Goal: Information Seeking & Learning: Learn about a topic

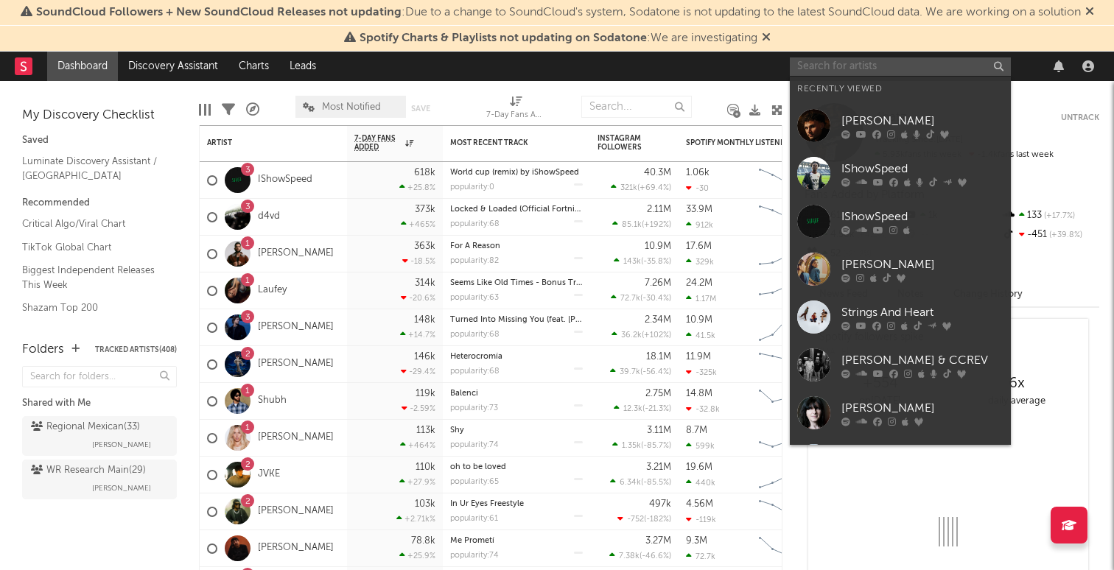
click at [833, 60] on input "text" at bounding box center [900, 66] width 221 height 18
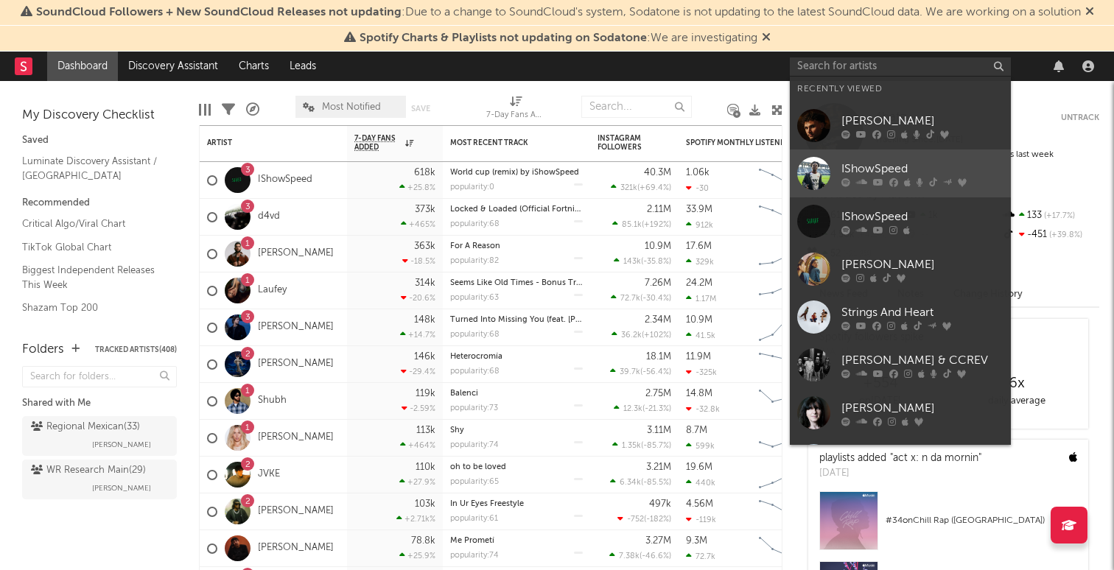
click at [876, 171] on div "IShowSpeed" at bounding box center [923, 169] width 162 height 18
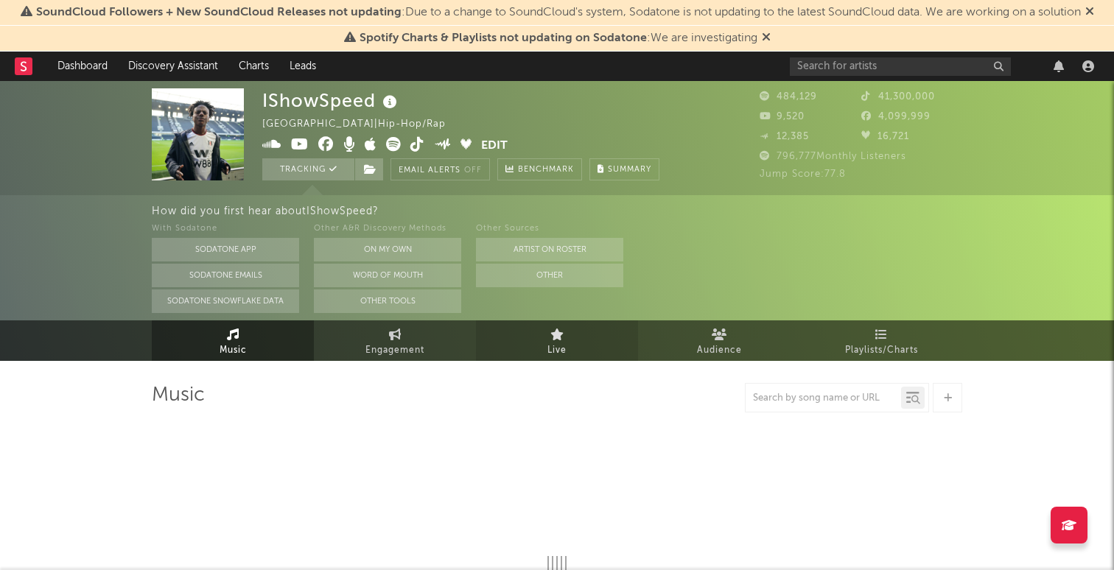
select select "6m"
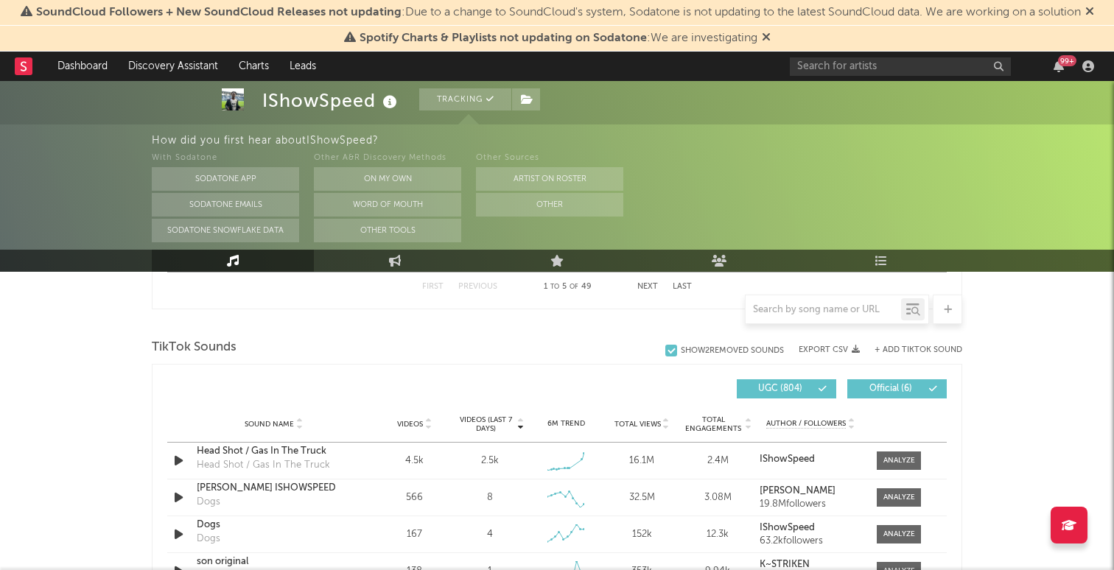
scroll to position [945, 0]
click at [892, 460] on div at bounding box center [900, 459] width 32 height 11
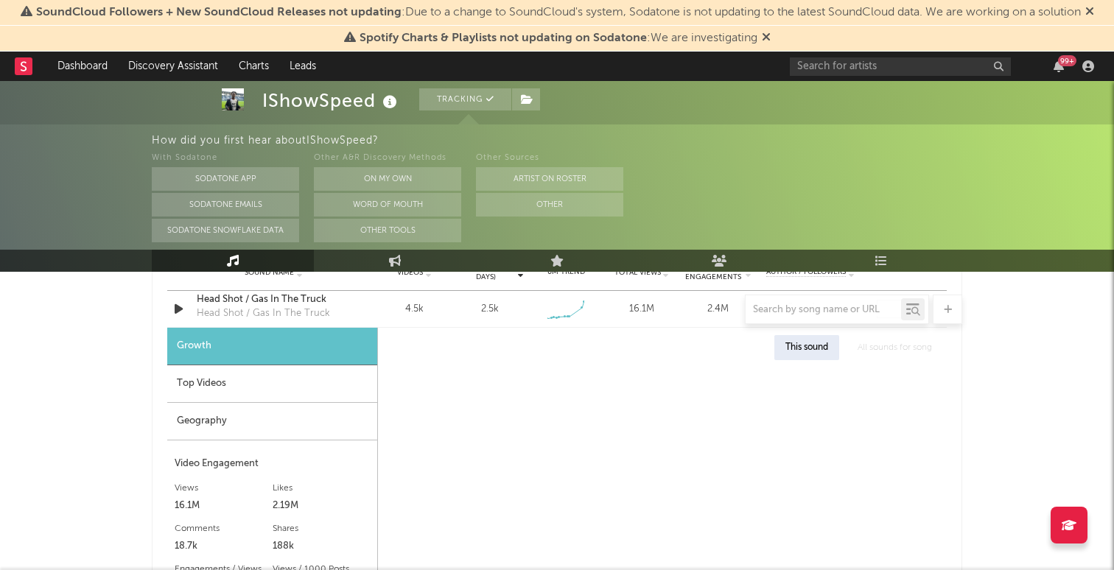
select select "1w"
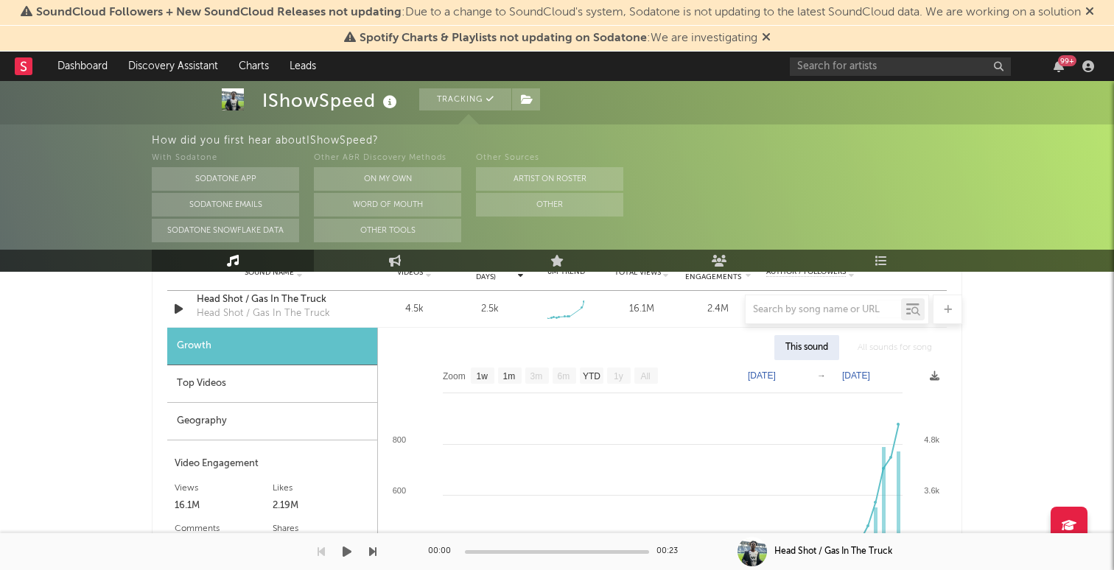
scroll to position [1131, 0]
